Goal: Information Seeking & Learning: Learn about a topic

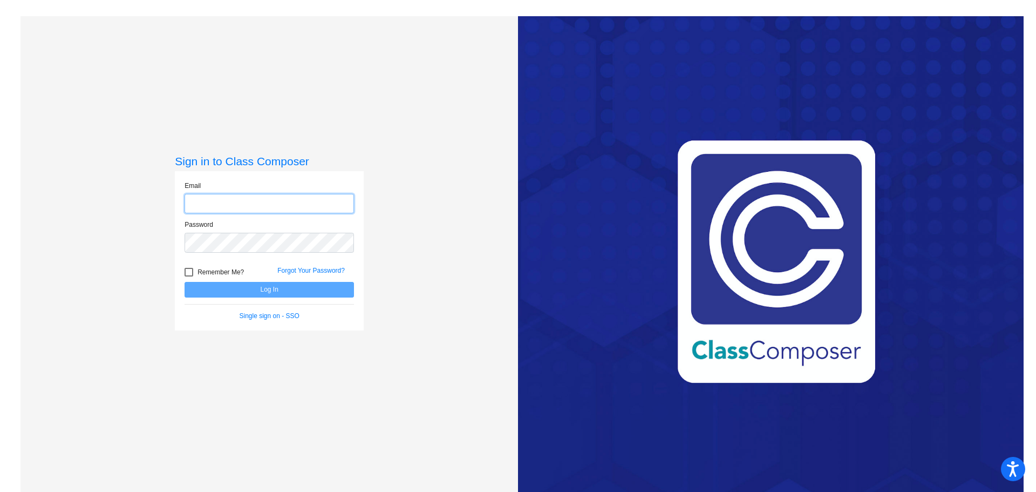
type input "[EMAIL_ADDRESS][DOMAIN_NAME]"
click at [254, 291] on button "Log In" at bounding box center [269, 290] width 169 height 16
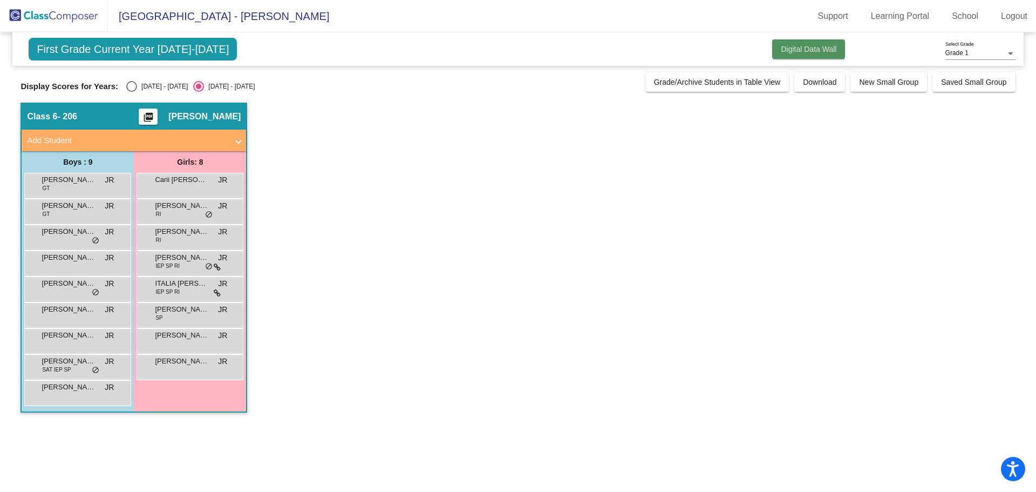
click at [812, 52] on span "Digital Data Wall" at bounding box center [809, 49] width 56 height 9
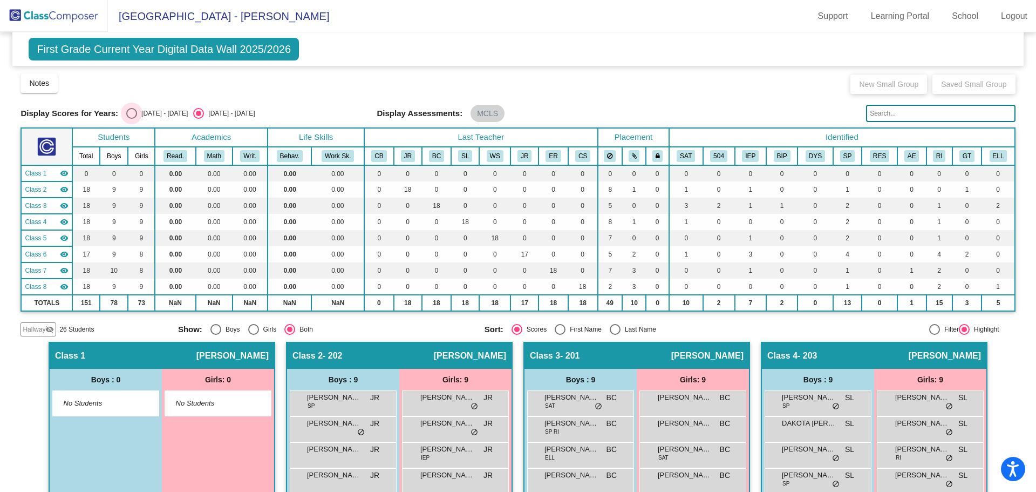
click at [132, 113] on div "Select an option" at bounding box center [132, 113] width 0 height 0
click at [132, 119] on input "[DATE] - [DATE]" at bounding box center [131, 119] width 1 height 1
radio input "true"
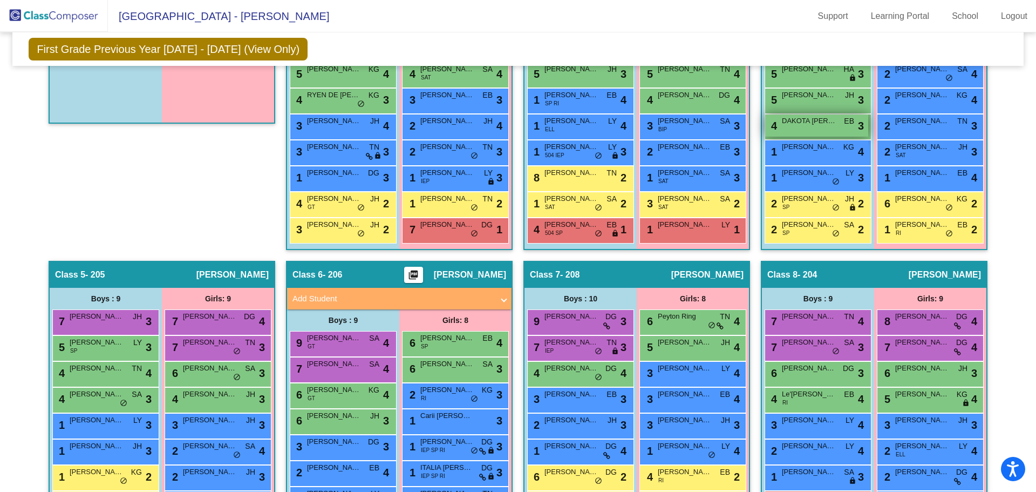
scroll to position [432, 0]
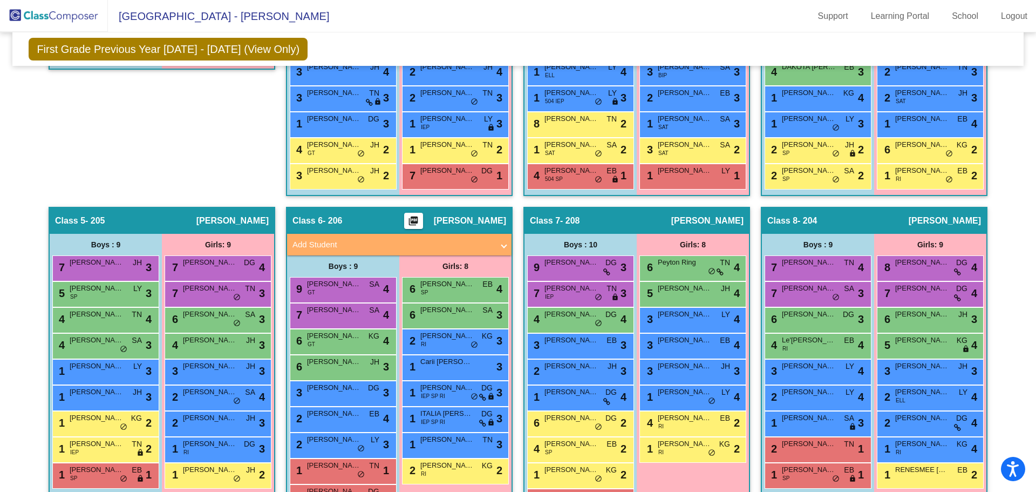
click at [323, 221] on span "- 206" at bounding box center [332, 220] width 19 height 11
click at [470, 217] on span "[PERSON_NAME]" at bounding box center [470, 220] width 72 height 11
click at [420, 217] on mat-icon "picture_as_pdf" at bounding box center [413, 222] width 13 height 15
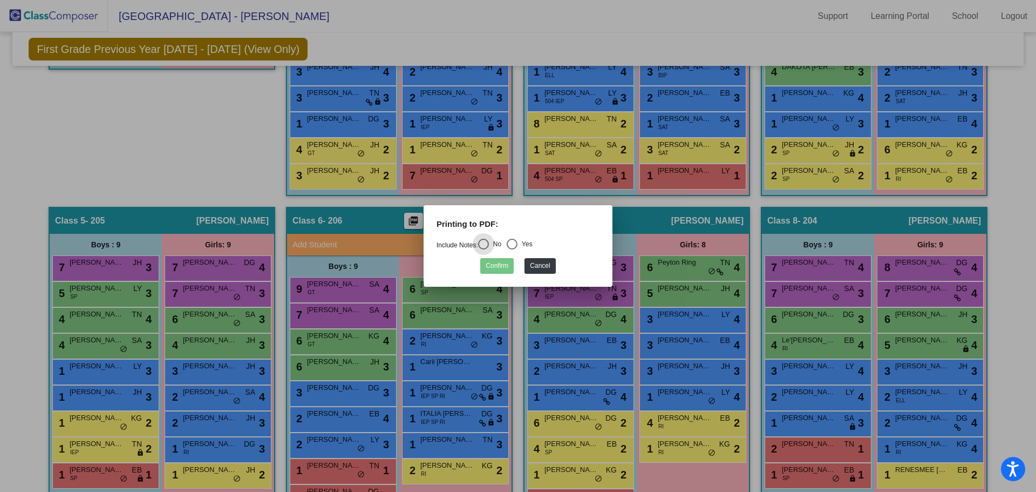
click at [367, 223] on div at bounding box center [518, 246] width 1036 height 492
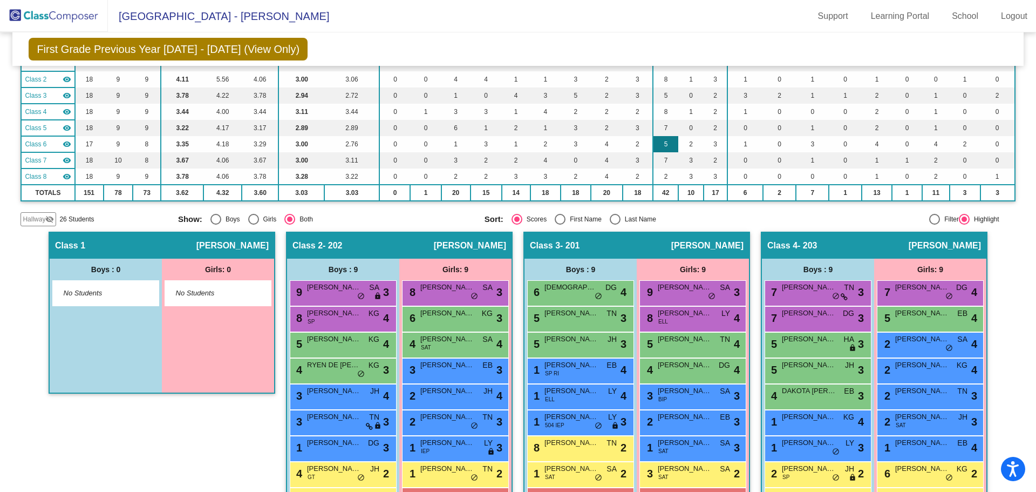
scroll to position [0, 0]
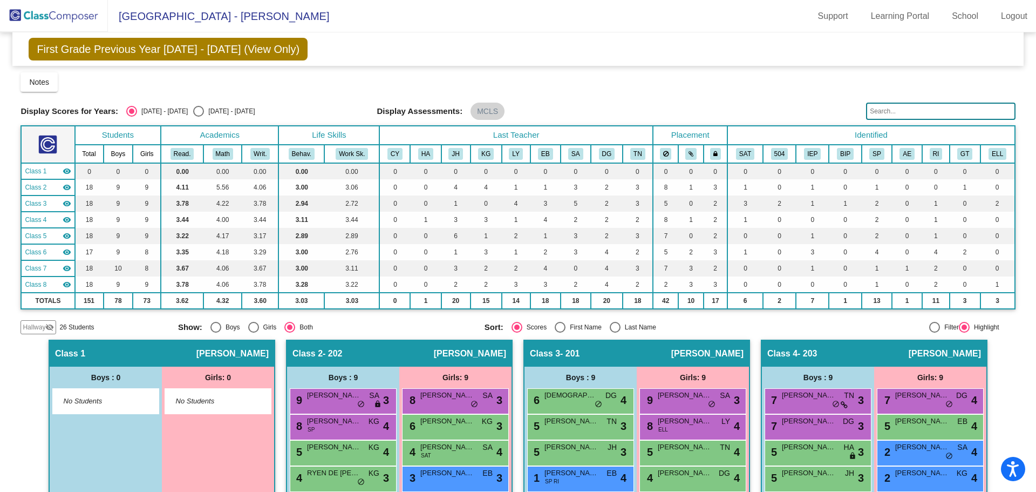
click at [129, 54] on span "First Grade Previous Year [DATE] - [DATE] (View Only)" at bounding box center [168, 49] width 279 height 23
click at [196, 109] on div "Select an option" at bounding box center [198, 111] width 11 height 11
click at [198, 117] on input "[DATE] - [DATE]" at bounding box center [198, 117] width 1 height 1
radio input "true"
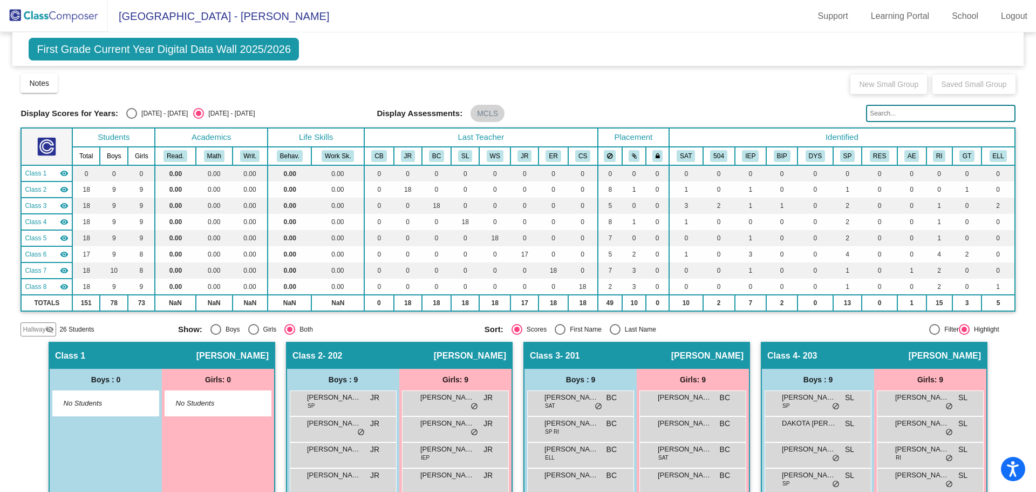
click at [178, 40] on span "First Grade Current Year Digital Data Wall 2025/2026" at bounding box center [164, 49] width 270 height 23
click at [147, 20] on span "[GEOGRAPHIC_DATA] - [PERSON_NAME]" at bounding box center [218, 16] width 221 height 17
click at [63, 10] on img at bounding box center [54, 16] width 108 height 32
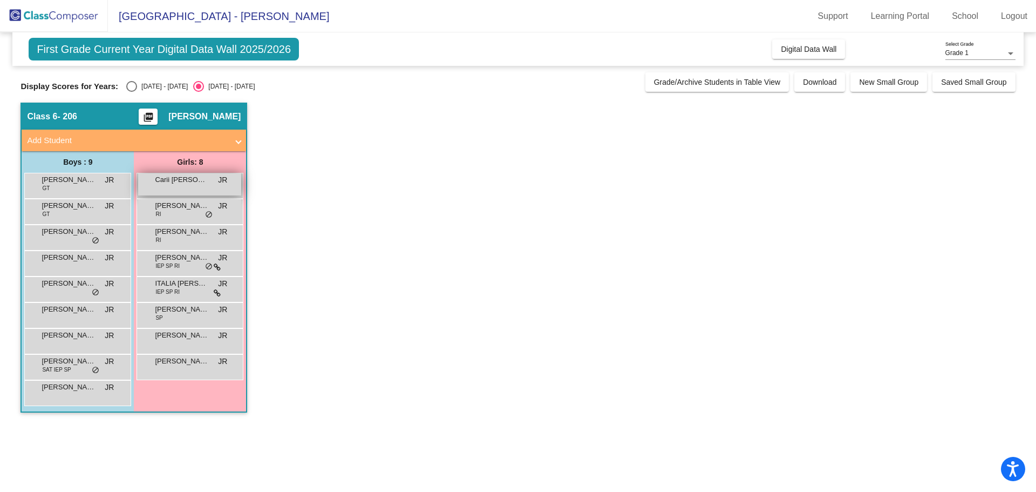
click at [197, 179] on span "Carii [PERSON_NAME]" at bounding box center [182, 179] width 54 height 11
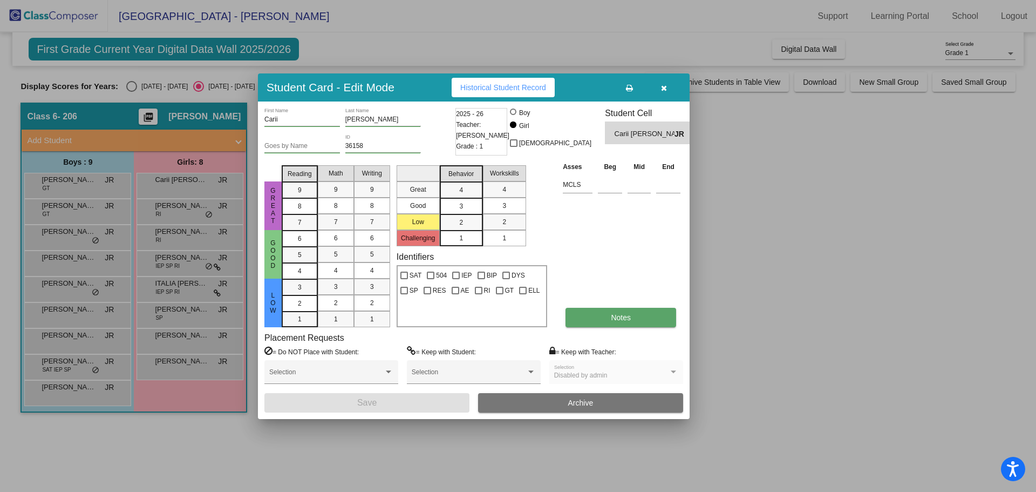
click at [626, 320] on span "Notes" at bounding box center [621, 317] width 20 height 9
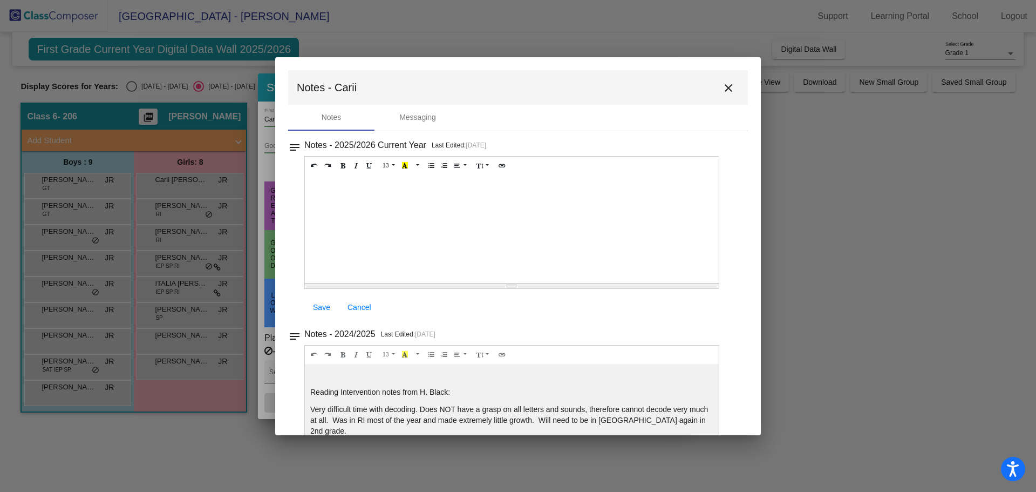
click at [722, 87] on mat-icon "close" at bounding box center [728, 87] width 13 height 13
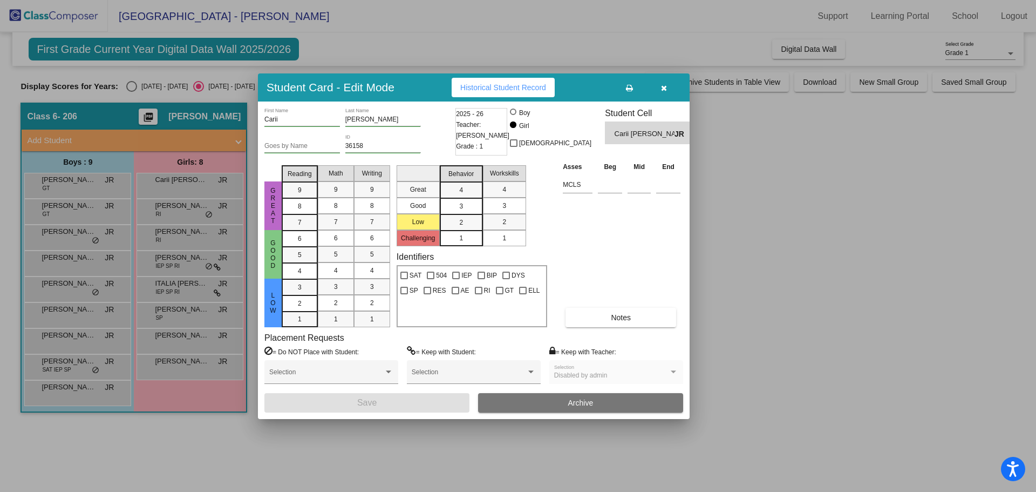
click at [664, 84] on icon "button" at bounding box center [664, 88] width 6 height 8
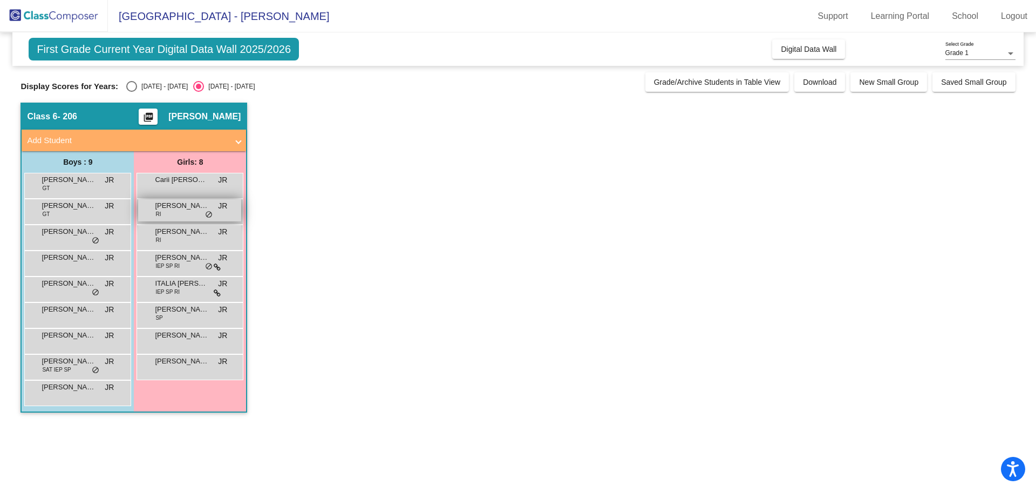
click at [181, 210] on span "[PERSON_NAME]" at bounding box center [182, 205] width 54 height 11
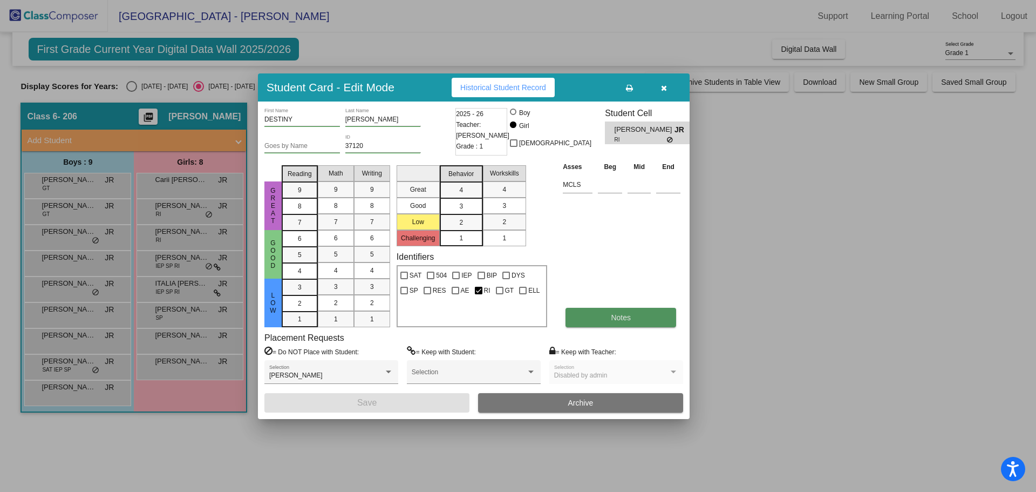
click at [617, 321] on span "Notes" at bounding box center [621, 317] width 20 height 9
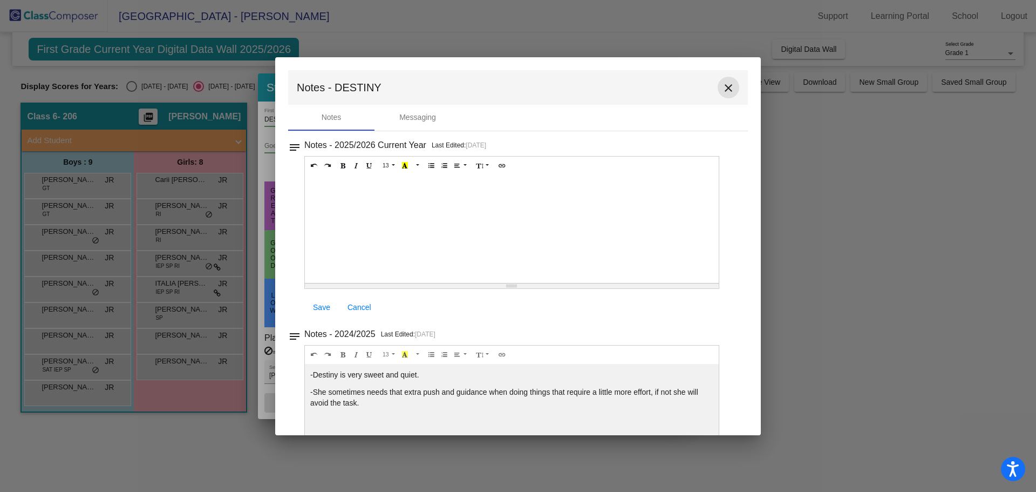
click at [725, 88] on mat-icon "close" at bounding box center [728, 87] width 13 height 13
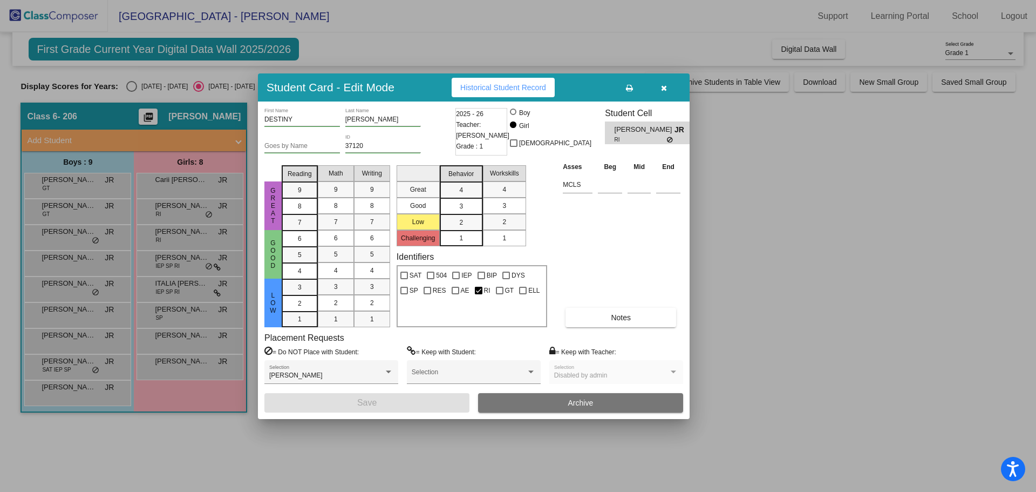
click at [668, 90] on button "button" at bounding box center [663, 87] width 35 height 19
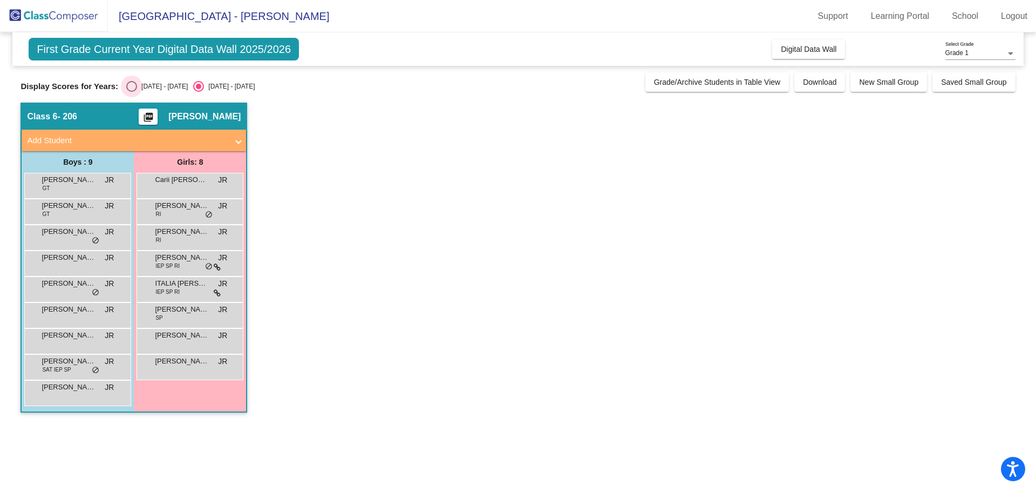
click at [135, 86] on div "Select an option" at bounding box center [131, 86] width 11 height 11
click at [132, 92] on input "[DATE] - [DATE]" at bounding box center [131, 92] width 1 height 1
radio input "true"
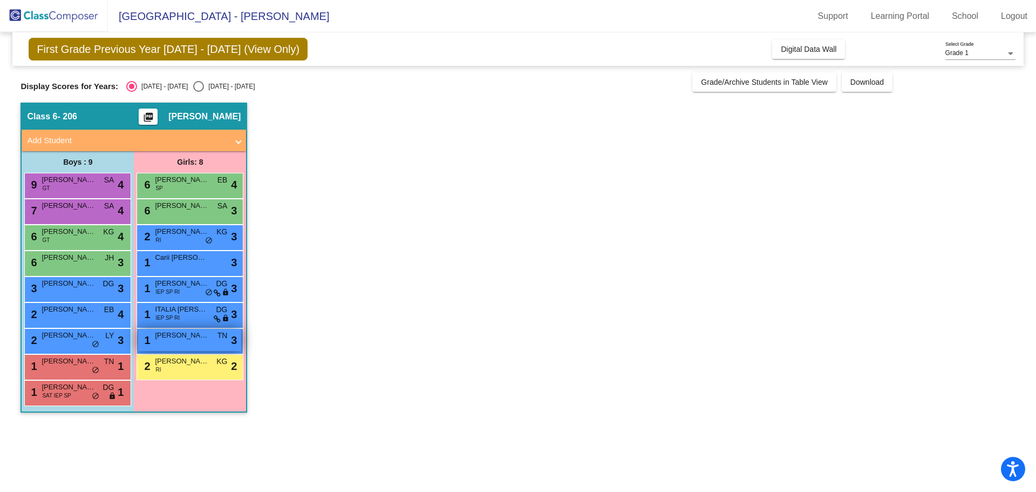
click at [186, 342] on div "1 [PERSON_NAME]'[PERSON_NAME] TN lock do_not_disturb_alt 3" at bounding box center [189, 340] width 103 height 22
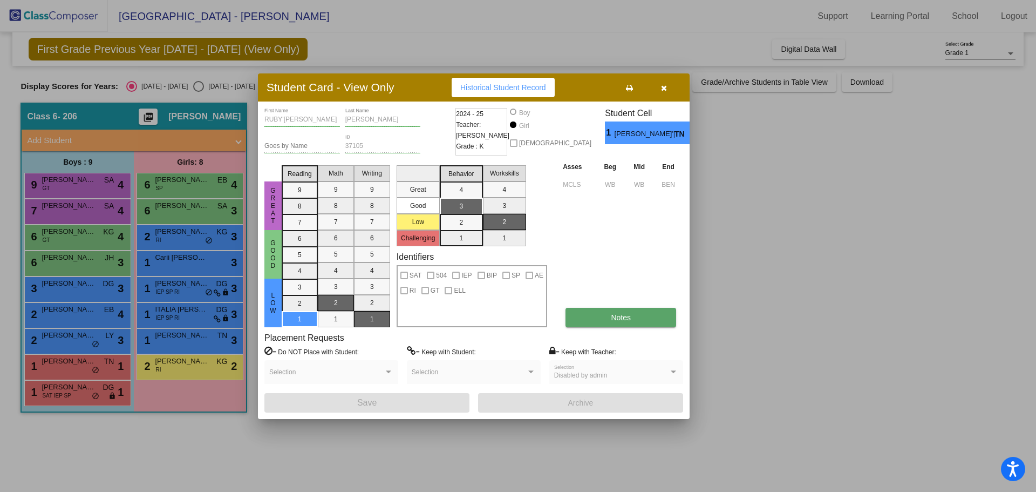
click at [635, 320] on button "Notes" at bounding box center [620, 317] width 111 height 19
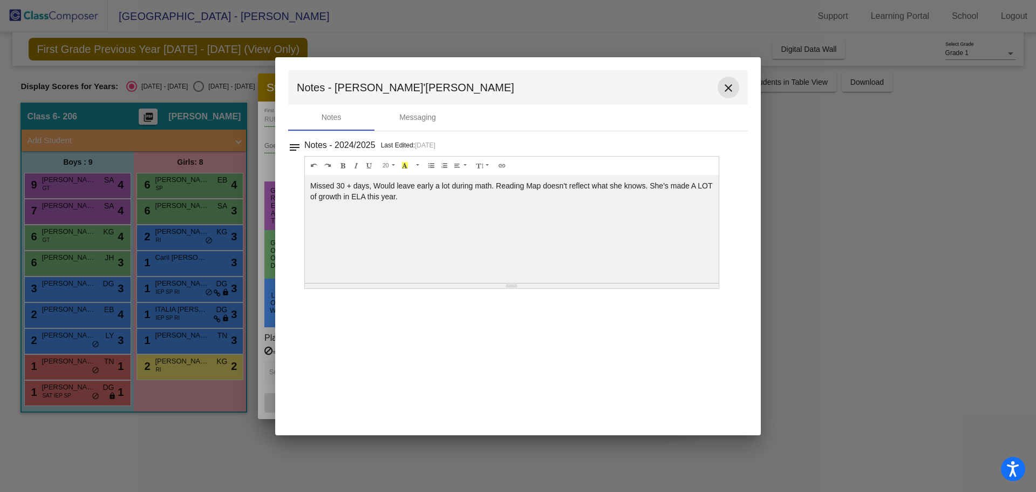
click at [728, 87] on mat-icon "close" at bounding box center [728, 87] width 13 height 13
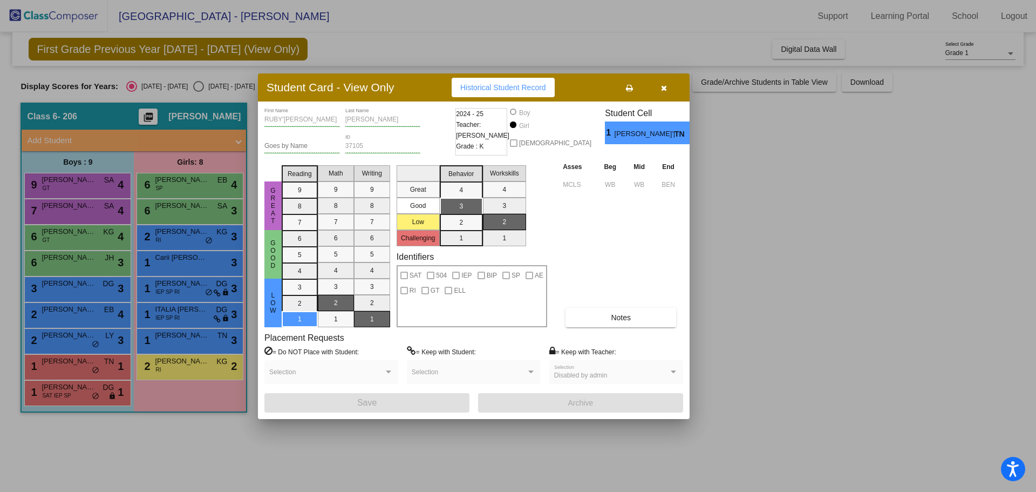
click at [664, 87] on icon "button" at bounding box center [664, 88] width 6 height 8
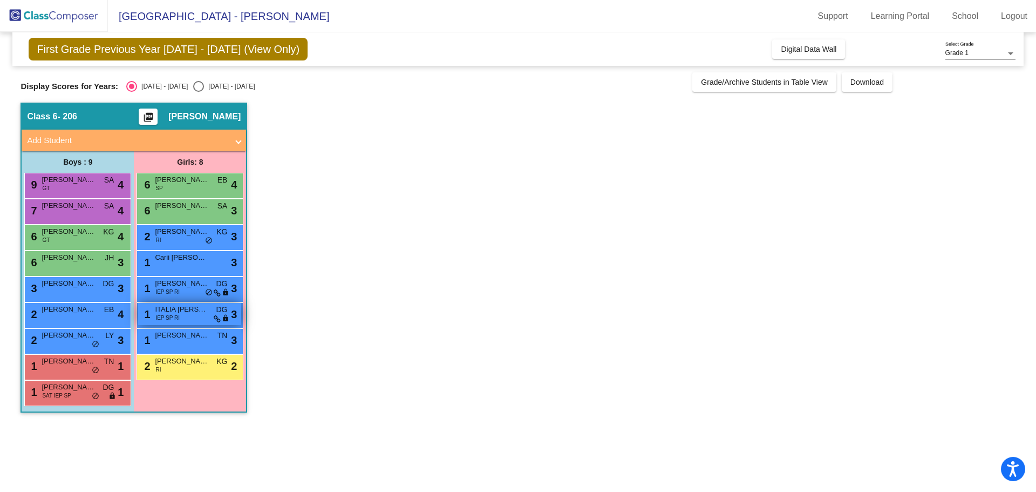
click at [190, 317] on div "1 ITALIA [PERSON_NAME] IEP SP RI DG lock do_not_disturb_alt 3" at bounding box center [189, 314] width 103 height 22
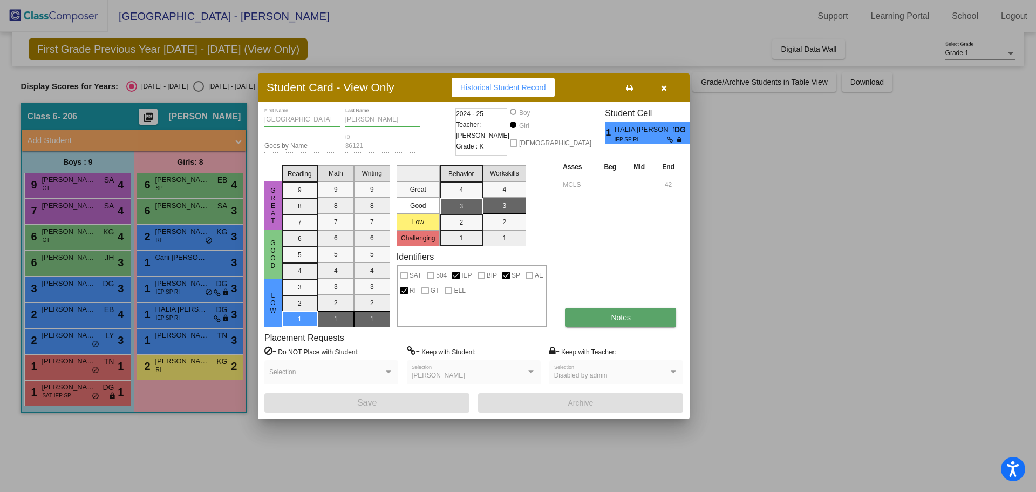
click at [643, 321] on button "Notes" at bounding box center [620, 317] width 111 height 19
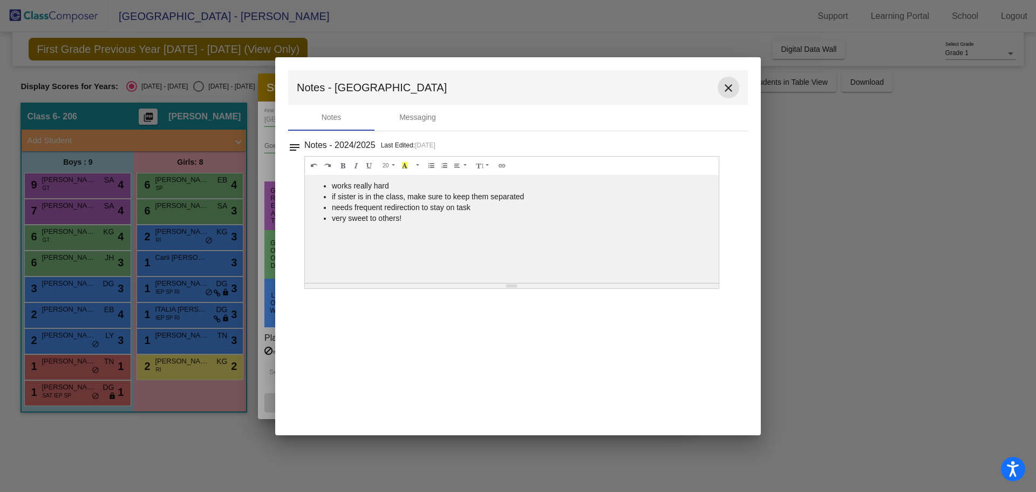
click at [734, 91] on mat-icon "close" at bounding box center [728, 87] width 13 height 13
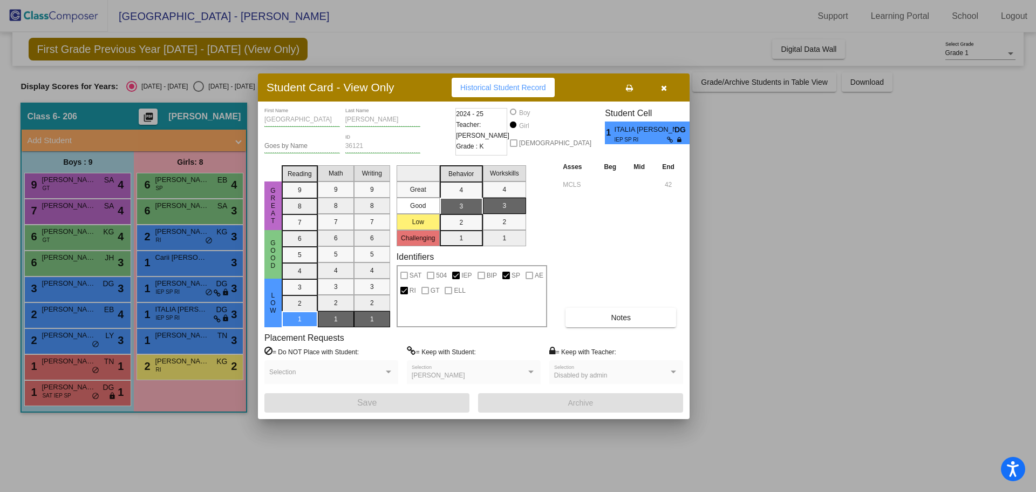
click at [664, 88] on icon "button" at bounding box center [664, 88] width 6 height 8
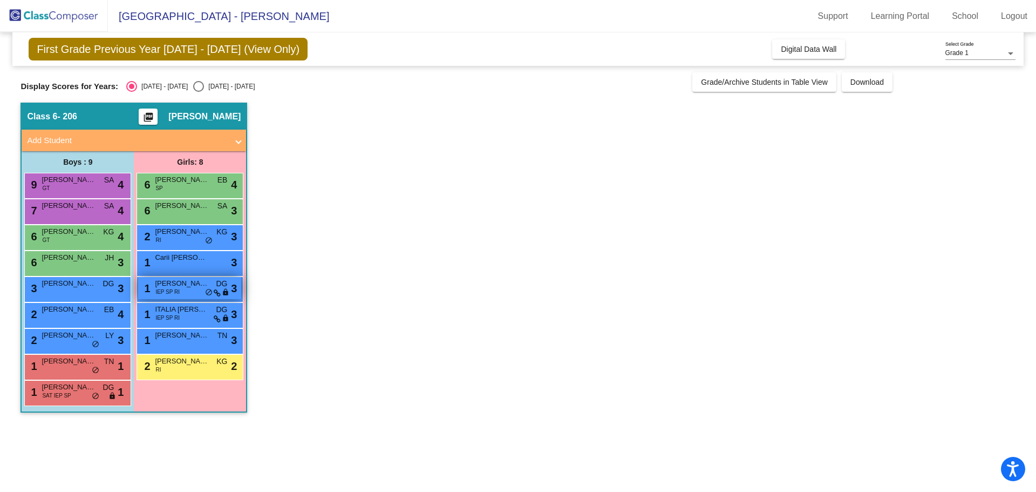
click at [205, 285] on span "[PERSON_NAME]" at bounding box center [182, 283] width 54 height 11
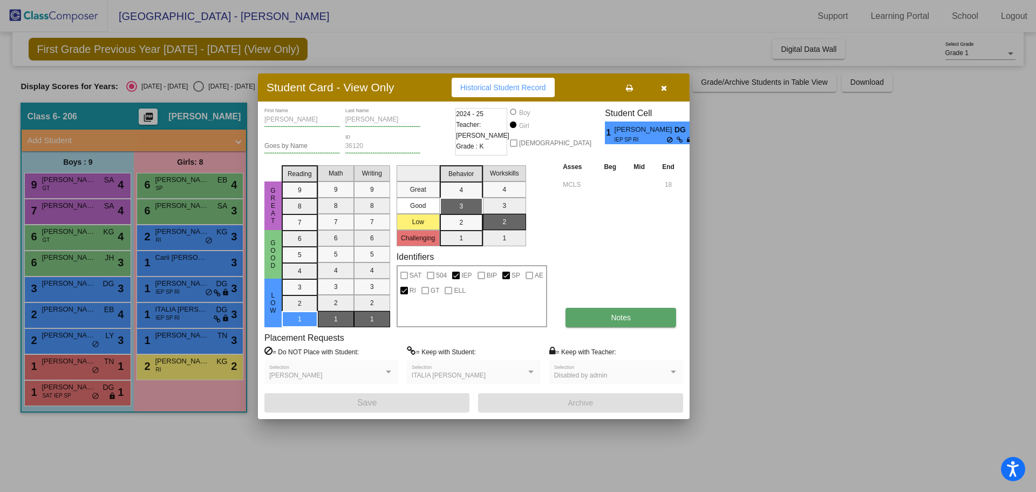
click at [605, 321] on button "Notes" at bounding box center [620, 317] width 111 height 19
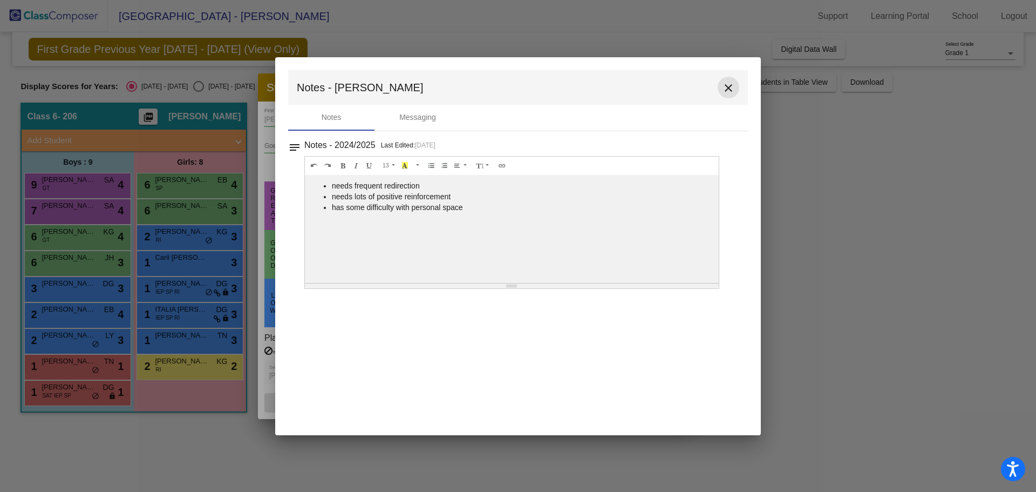
click at [727, 87] on mat-icon "close" at bounding box center [728, 87] width 13 height 13
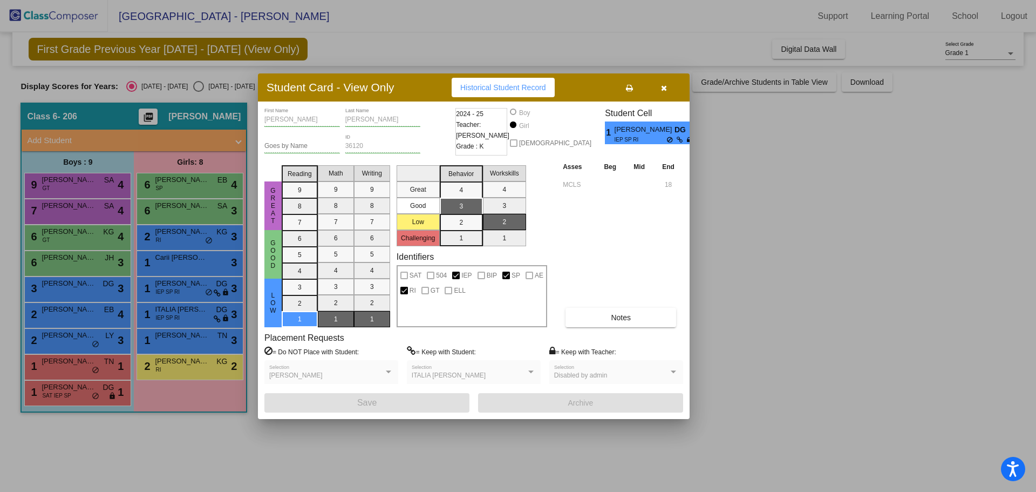
click at [661, 87] on icon "button" at bounding box center [664, 88] width 6 height 8
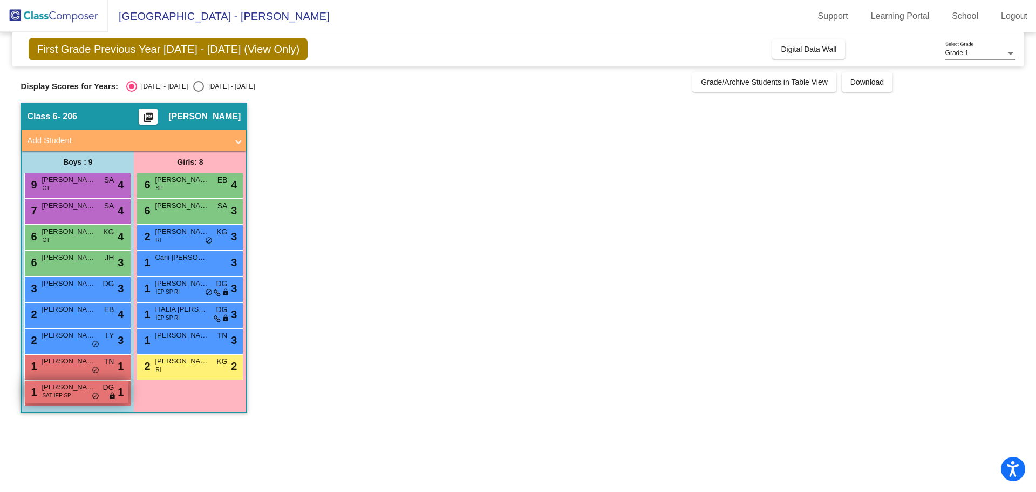
click at [76, 392] on span "[PERSON_NAME]" at bounding box center [69, 386] width 54 height 11
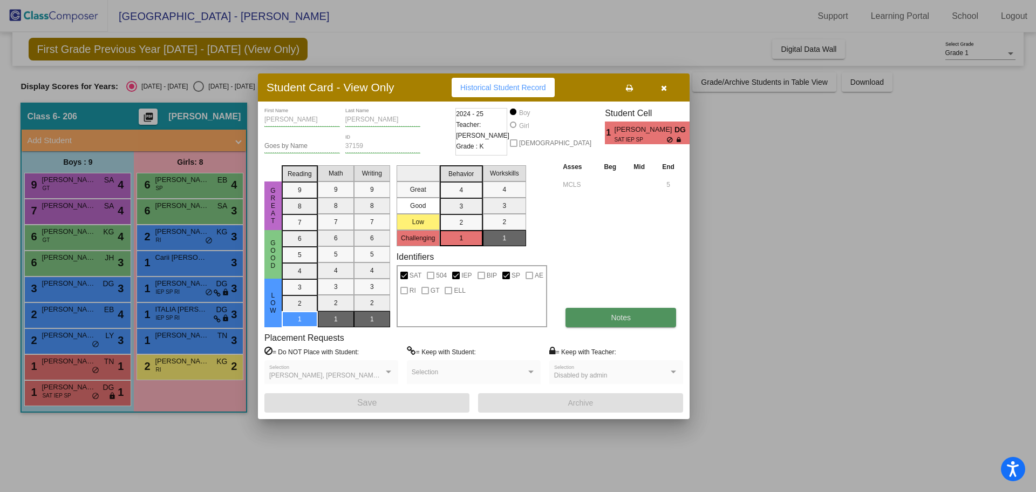
click at [608, 317] on button "Notes" at bounding box center [620, 317] width 111 height 19
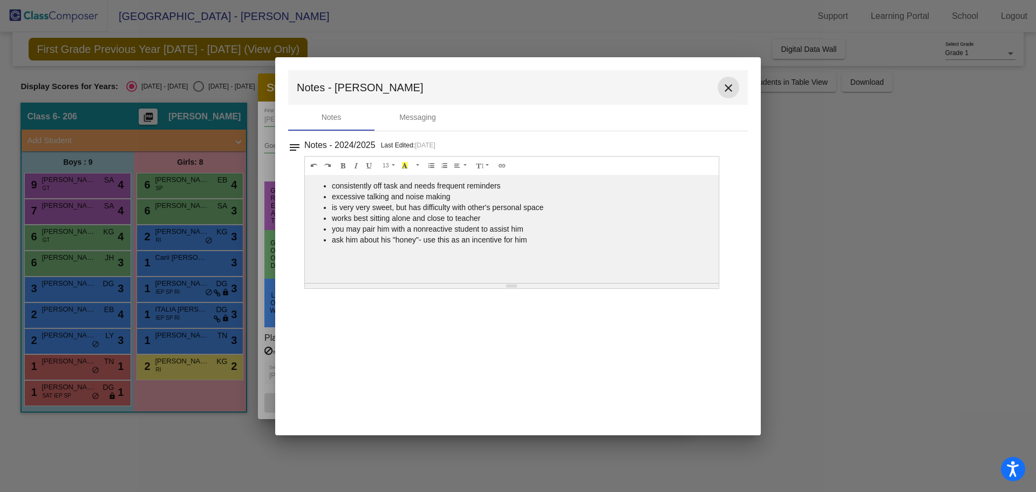
click at [731, 86] on mat-icon "close" at bounding box center [728, 87] width 13 height 13
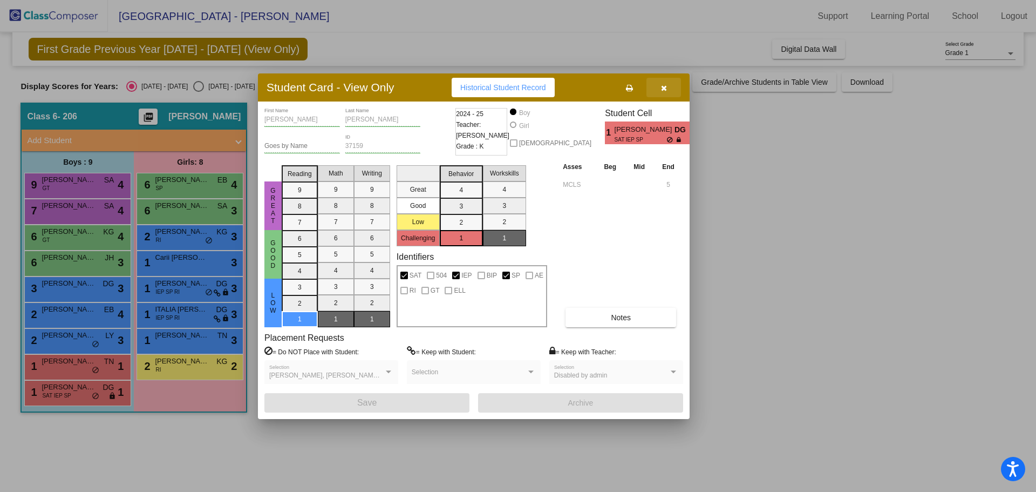
click at [665, 86] on icon "button" at bounding box center [664, 88] width 6 height 8
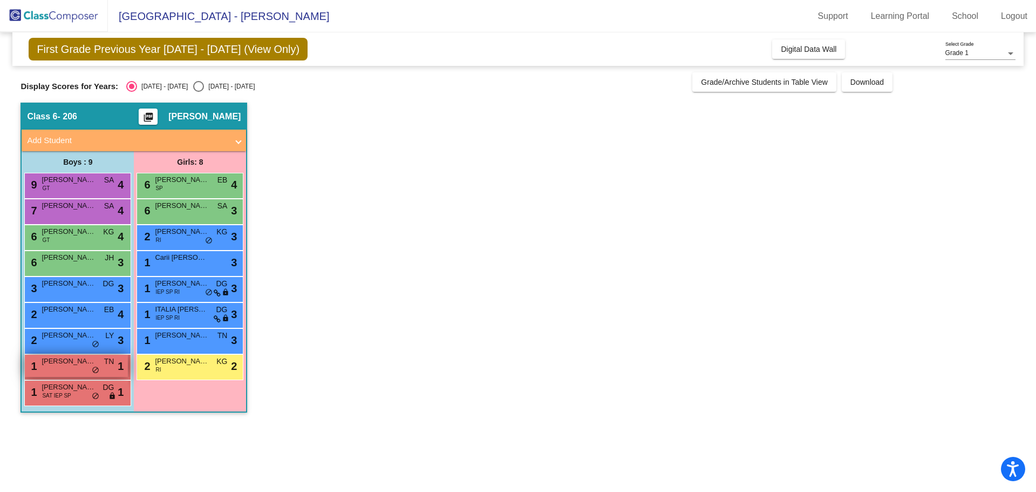
click at [81, 365] on span "[PERSON_NAME]" at bounding box center [69, 361] width 54 height 11
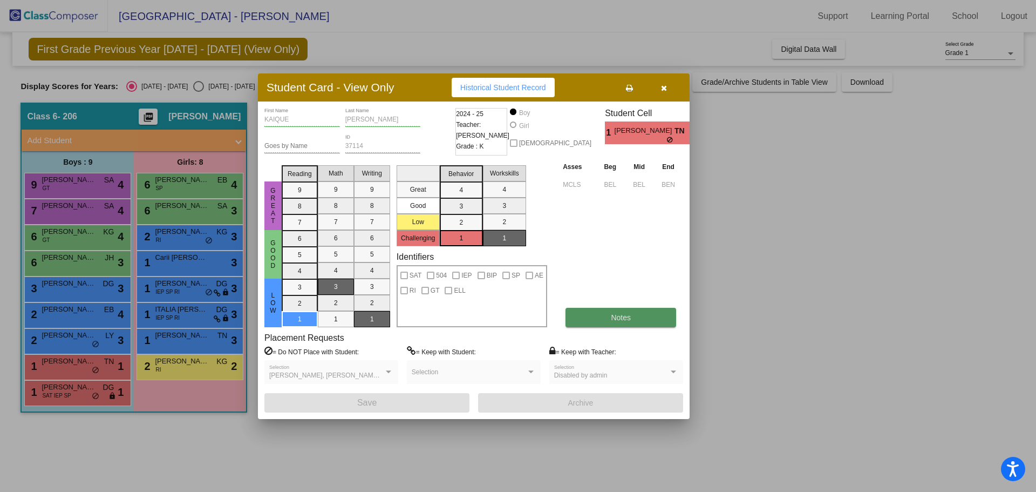
click at [620, 316] on span "Notes" at bounding box center [621, 317] width 20 height 9
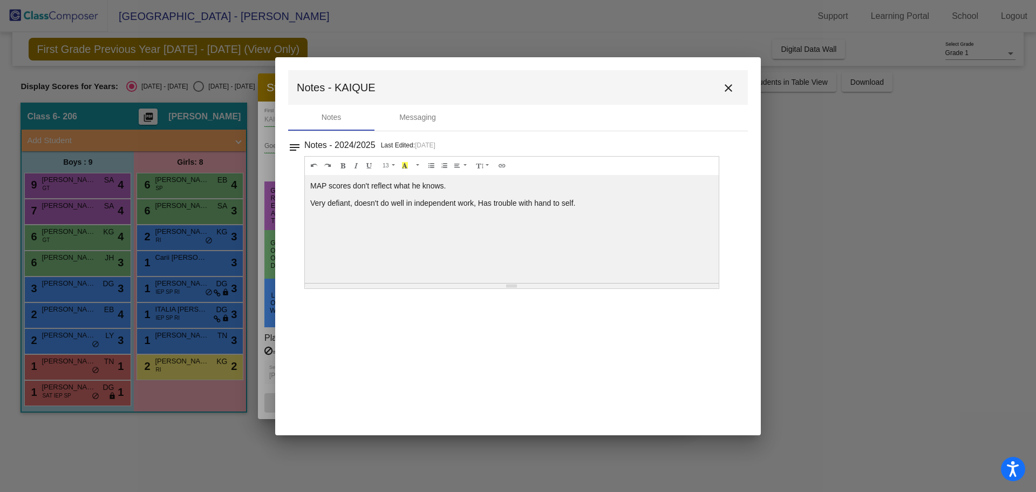
click at [727, 90] on mat-icon "close" at bounding box center [728, 87] width 13 height 13
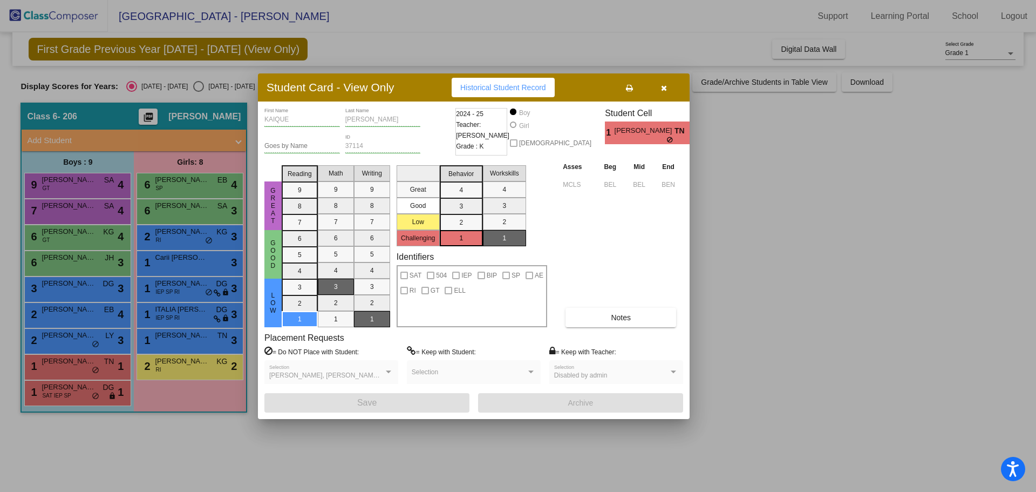
click at [662, 86] on icon "button" at bounding box center [664, 88] width 6 height 8
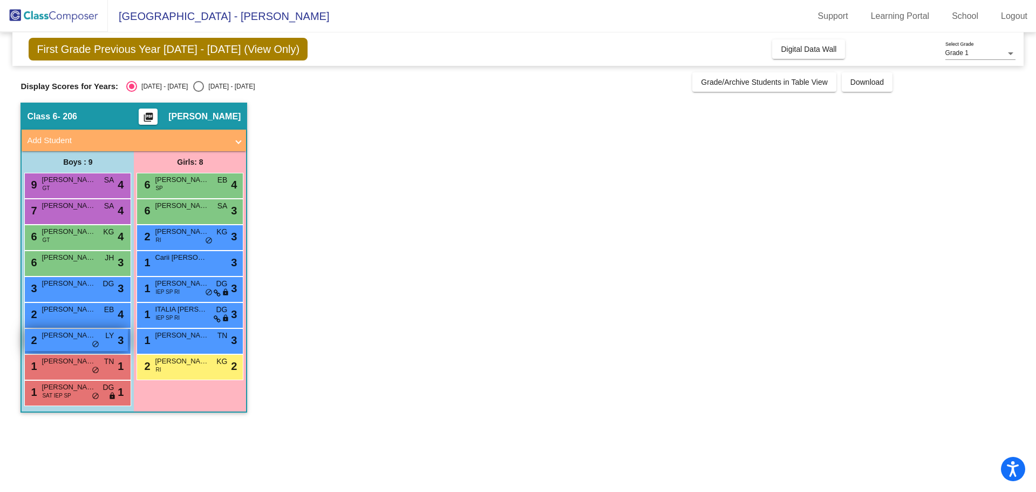
click at [76, 341] on div "2 [PERSON_NAME] lock do_not_disturb_alt 3" at bounding box center [76, 340] width 103 height 22
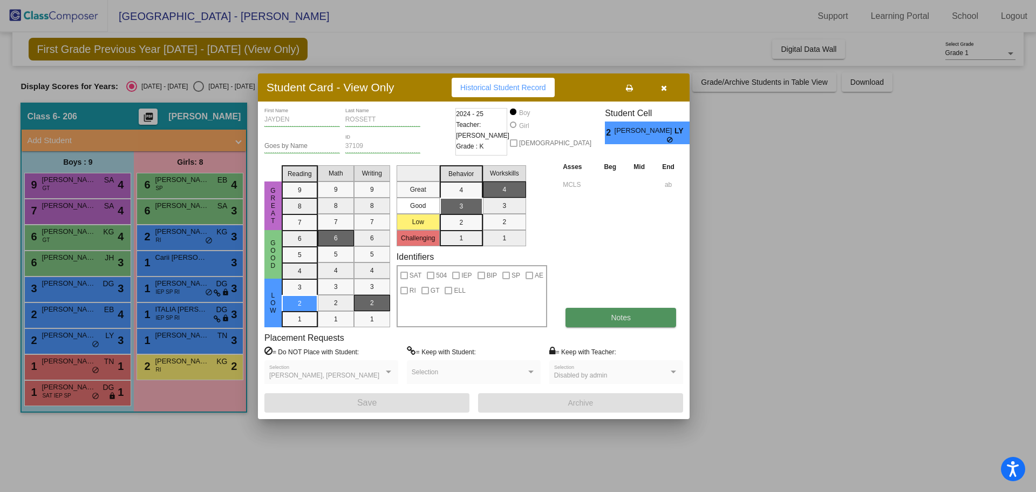
click at [636, 315] on button "Notes" at bounding box center [620, 317] width 111 height 19
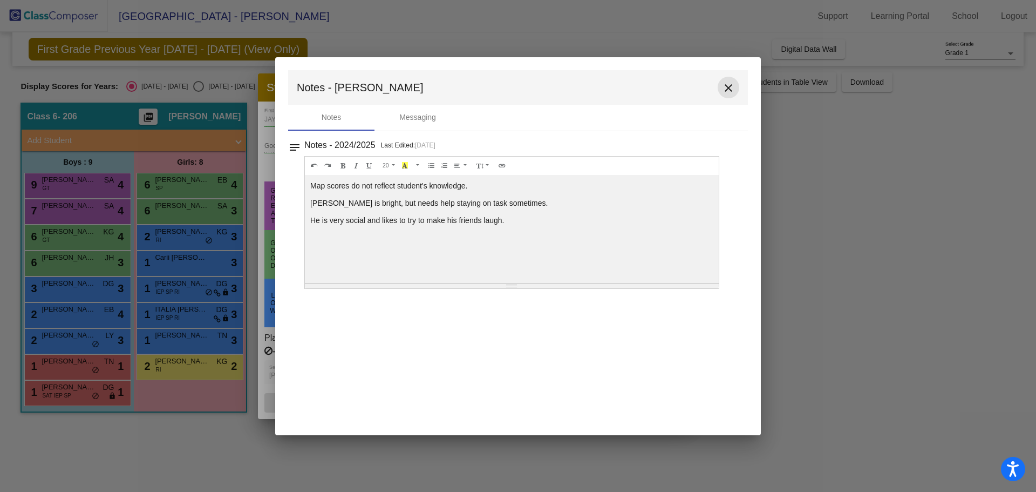
click at [730, 87] on mat-icon "close" at bounding box center [728, 87] width 13 height 13
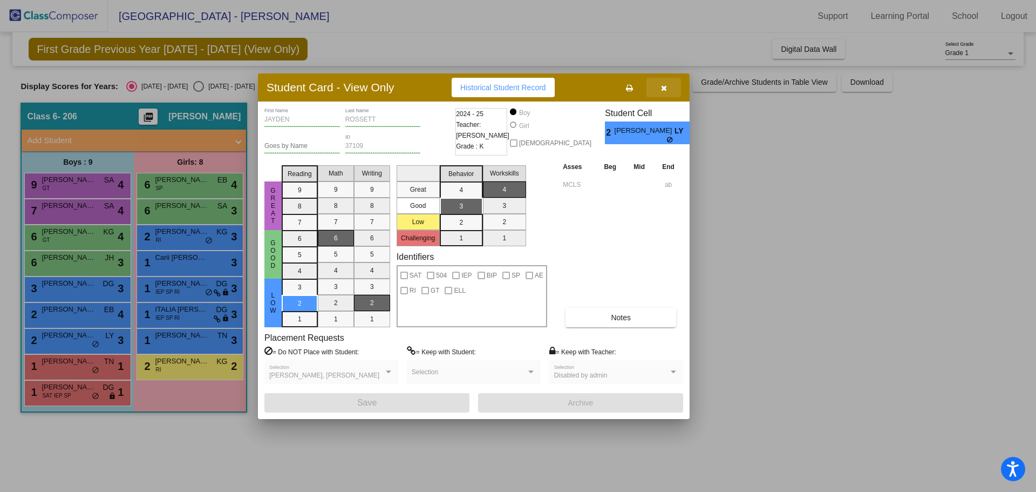
click at [663, 88] on icon "button" at bounding box center [664, 88] width 6 height 8
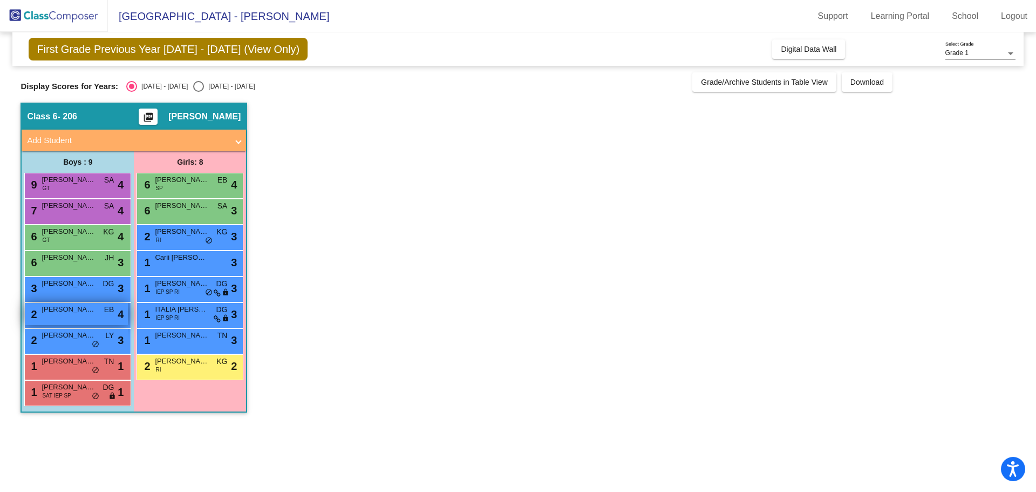
click at [65, 311] on span "[PERSON_NAME]" at bounding box center [69, 309] width 54 height 11
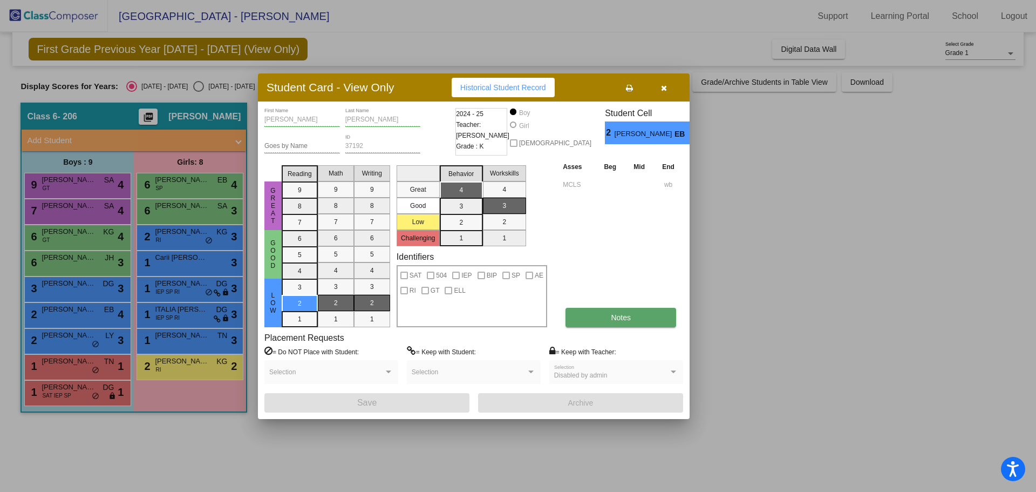
click at [614, 324] on button "Notes" at bounding box center [620, 317] width 111 height 19
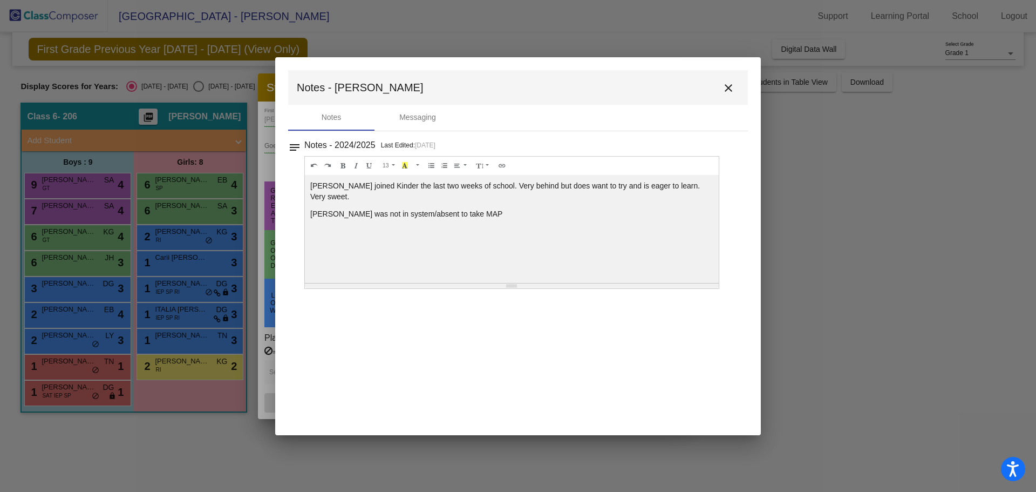
click at [728, 91] on mat-icon "close" at bounding box center [728, 87] width 13 height 13
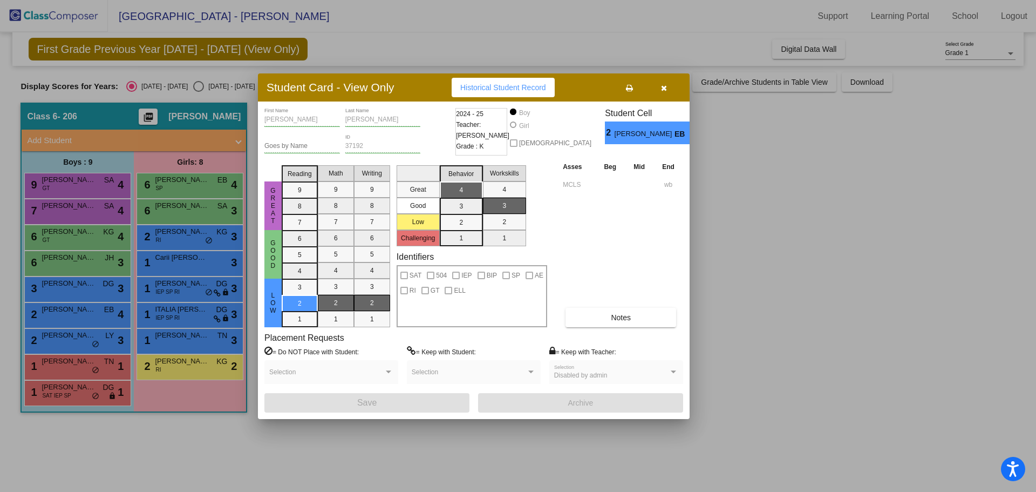
click at [667, 86] on button "button" at bounding box center [663, 87] width 35 height 19
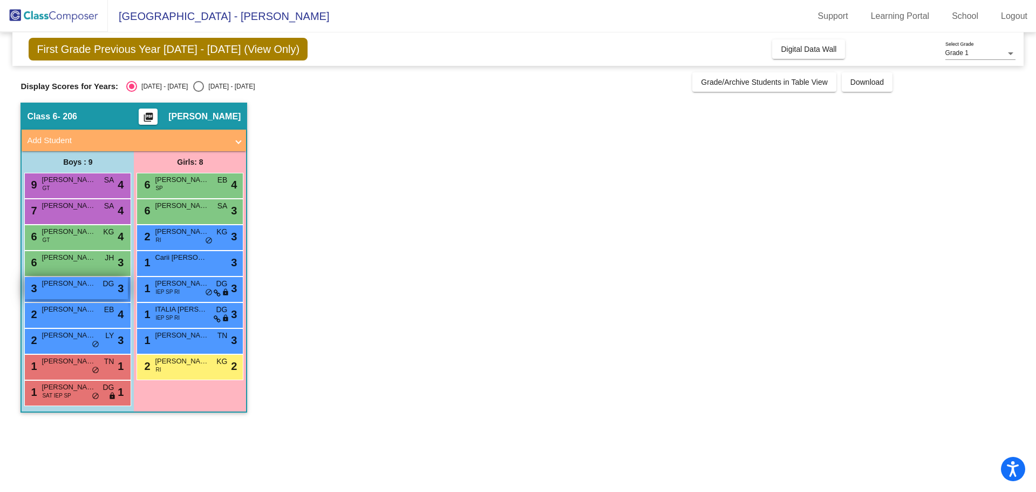
click at [77, 281] on span "[PERSON_NAME]" at bounding box center [69, 283] width 54 height 11
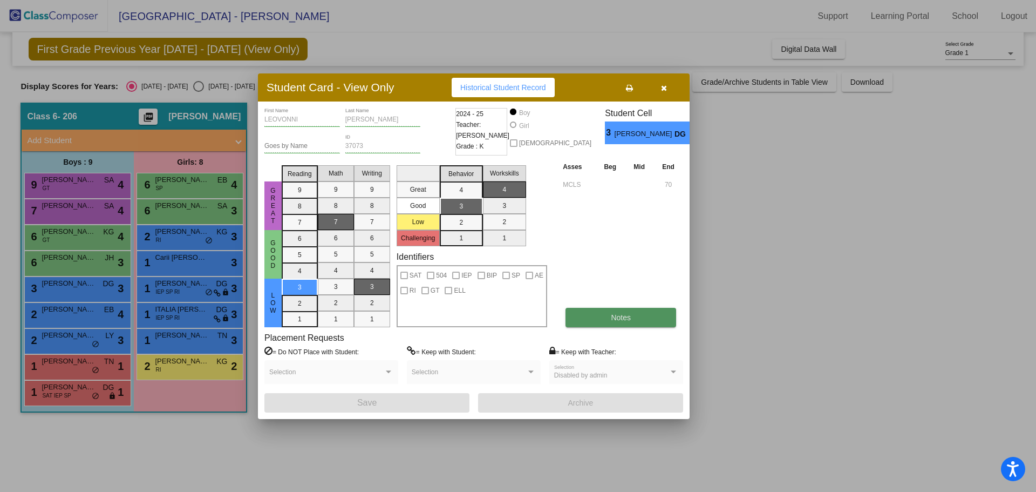
click at [592, 322] on button "Notes" at bounding box center [620, 317] width 111 height 19
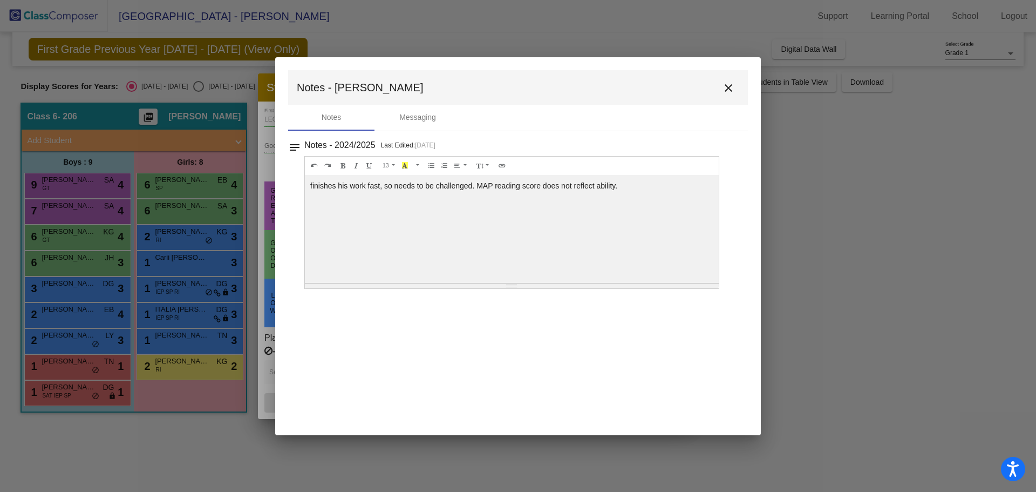
click at [731, 88] on mat-icon "close" at bounding box center [728, 87] width 13 height 13
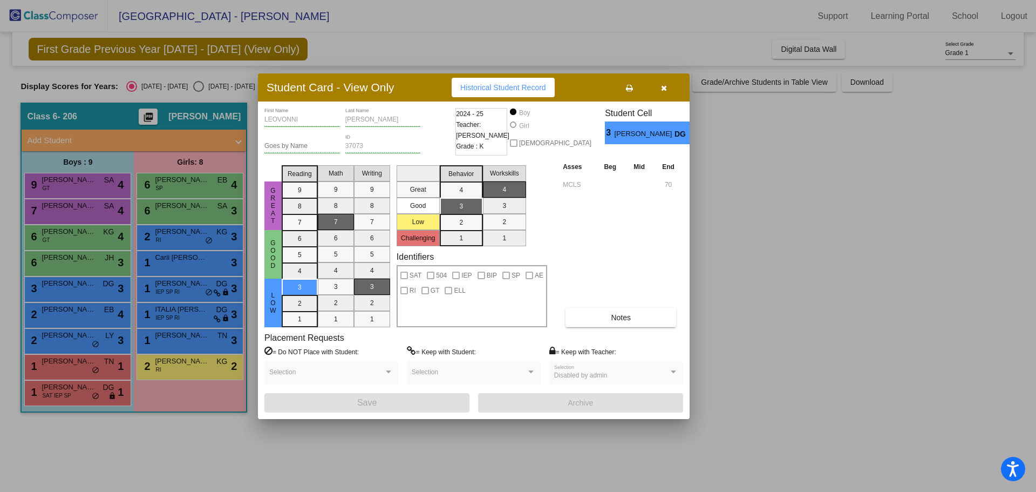
click at [664, 87] on icon "button" at bounding box center [664, 88] width 6 height 8
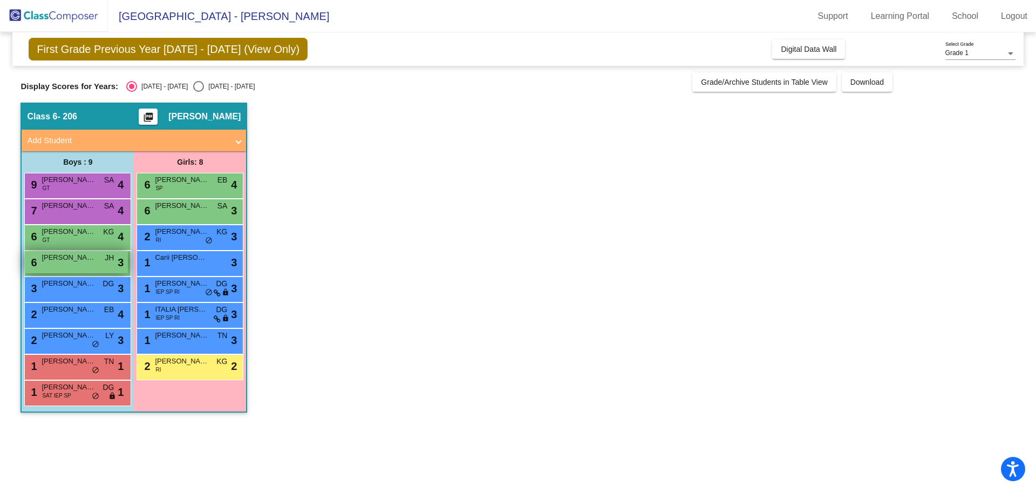
click at [80, 261] on span "[PERSON_NAME]" at bounding box center [69, 257] width 54 height 11
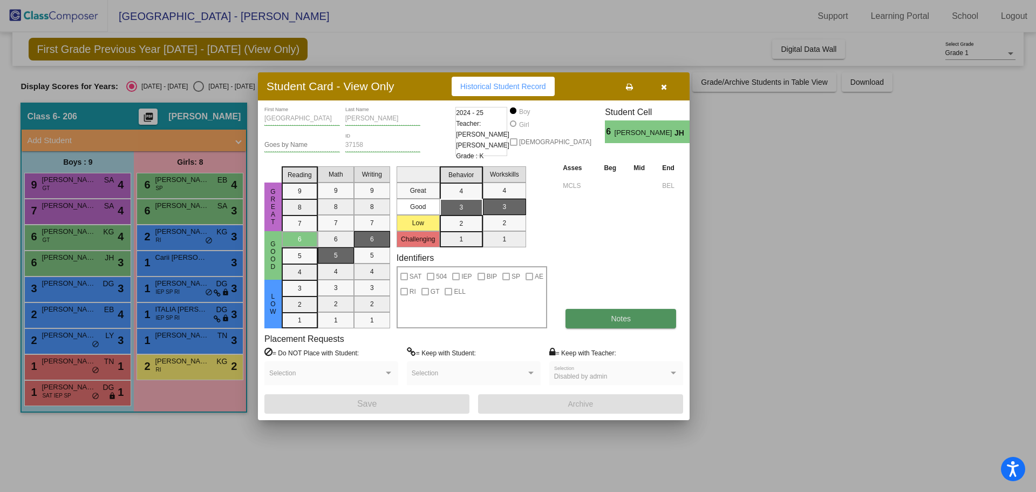
click at [609, 317] on button "Notes" at bounding box center [620, 318] width 111 height 19
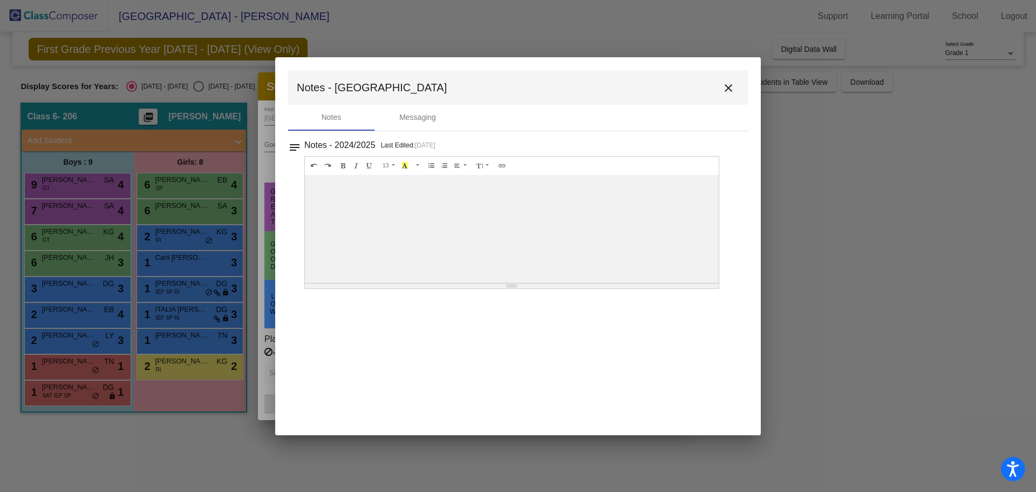
click at [727, 91] on mat-icon "close" at bounding box center [728, 87] width 13 height 13
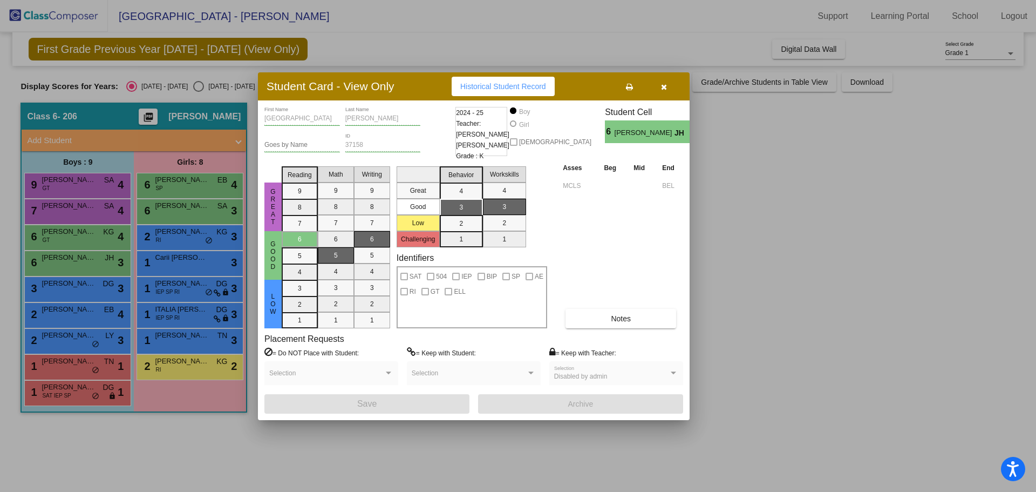
click at [665, 88] on icon "button" at bounding box center [664, 87] width 6 height 8
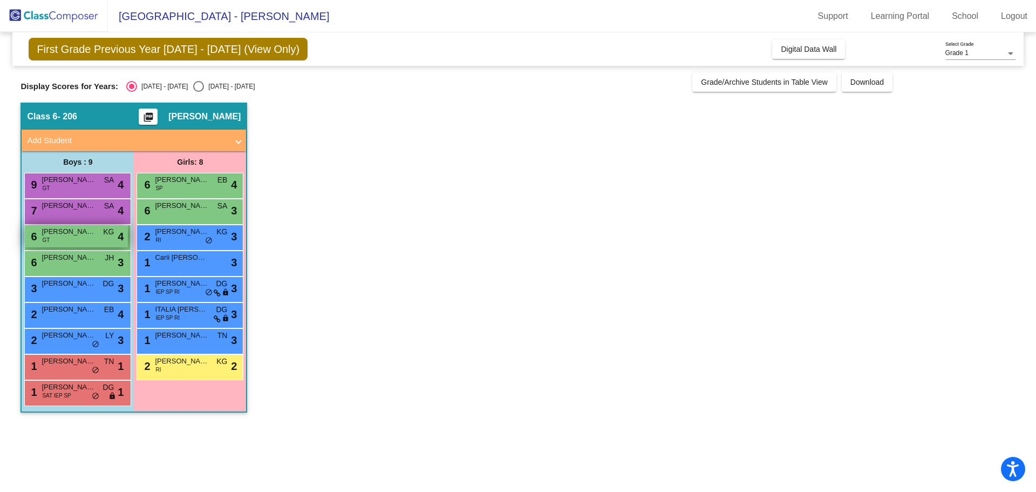
click at [64, 235] on span "[PERSON_NAME]" at bounding box center [69, 231] width 54 height 11
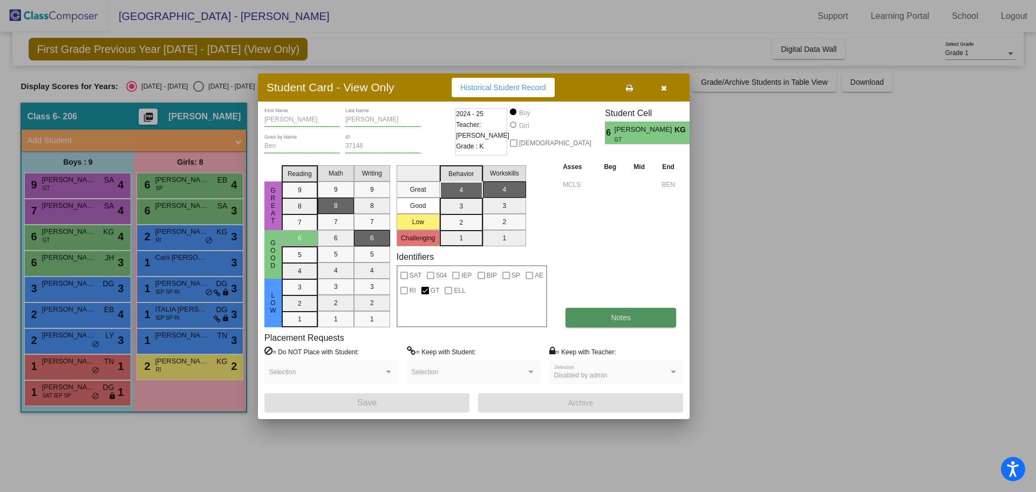
click at [611, 315] on span "Notes" at bounding box center [621, 317] width 20 height 9
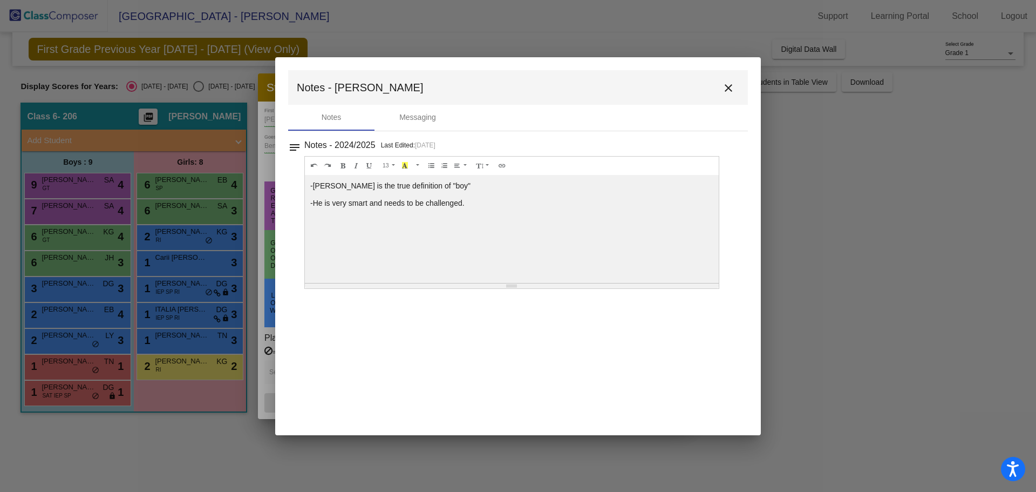
click at [732, 86] on mat-icon "close" at bounding box center [728, 87] width 13 height 13
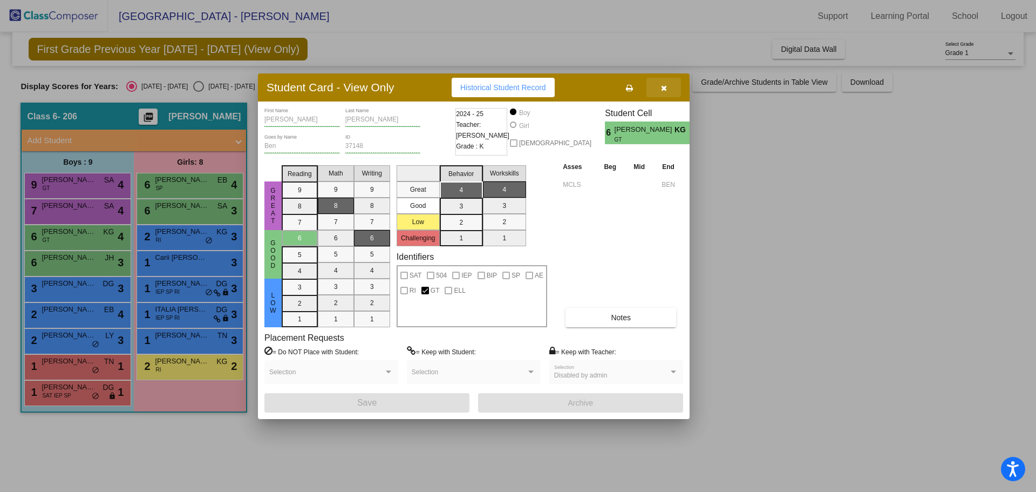
click at [664, 88] on icon "button" at bounding box center [664, 88] width 6 height 8
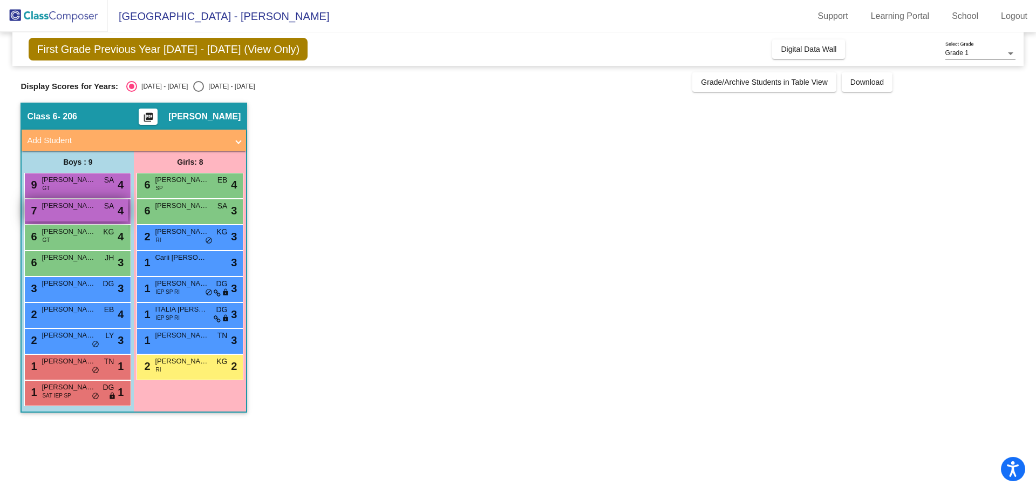
click at [75, 206] on span "[PERSON_NAME]" at bounding box center [69, 205] width 54 height 11
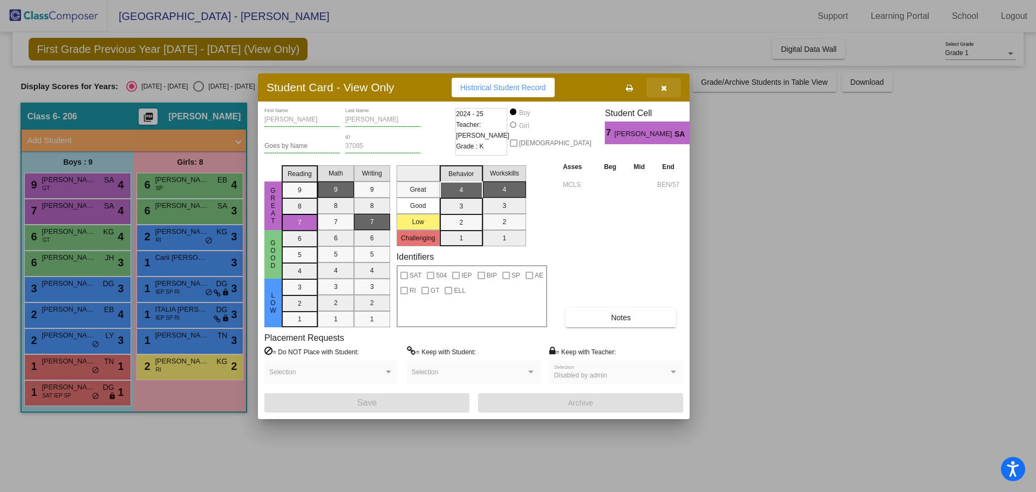
click at [660, 87] on button "button" at bounding box center [663, 87] width 35 height 19
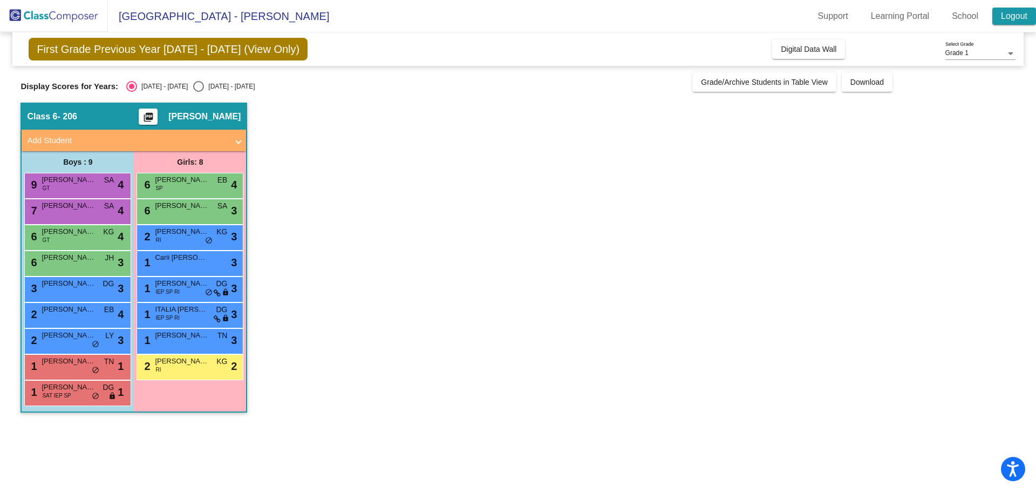
click at [1002, 10] on link "Logout" at bounding box center [1014, 16] width 44 height 17
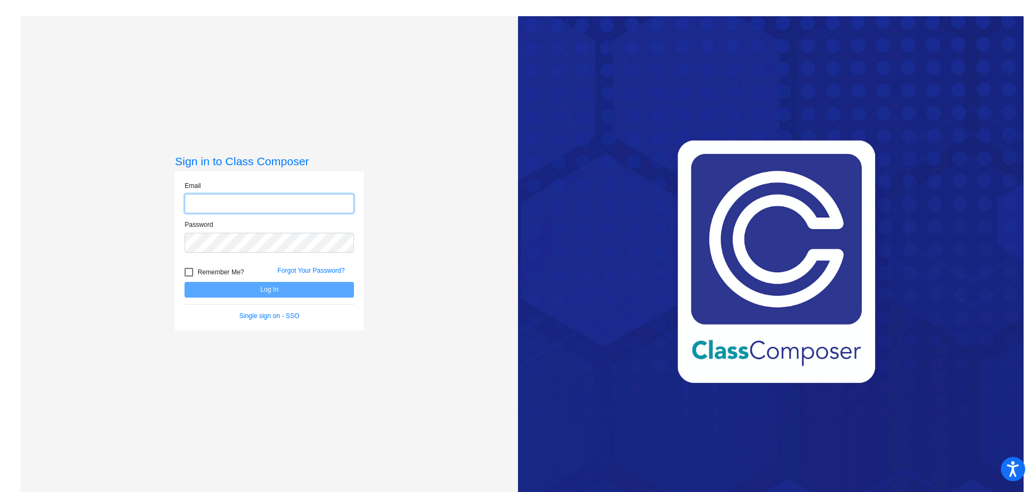
type input "[EMAIL_ADDRESS][DOMAIN_NAME]"
